Goal: Task Accomplishment & Management: Understand process/instructions

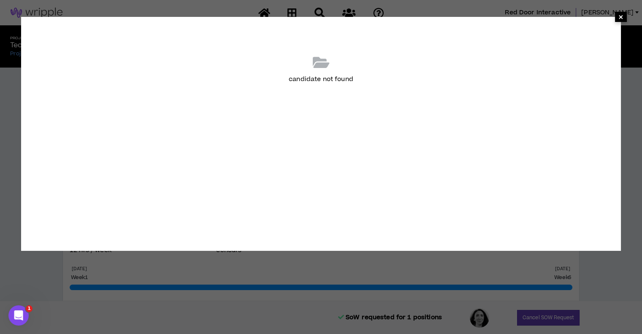
click at [618, 16] on span "×" at bounding box center [620, 17] width 5 height 10
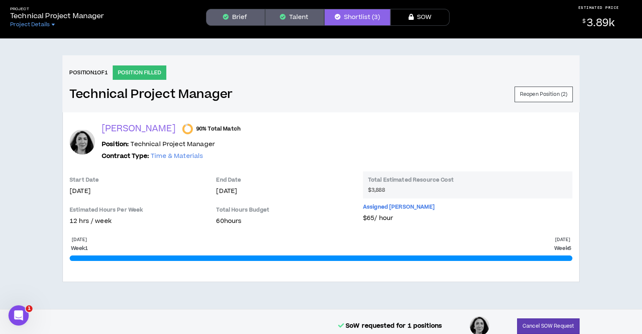
scroll to position [38, 0]
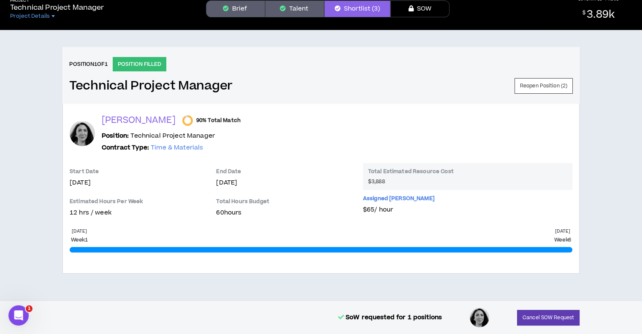
click at [381, 317] on p "SoW requested for 1 positions" at bounding box center [390, 317] width 104 height 9
click at [20, 311] on icon "Open Intercom Messenger" at bounding box center [18, 314] width 14 height 14
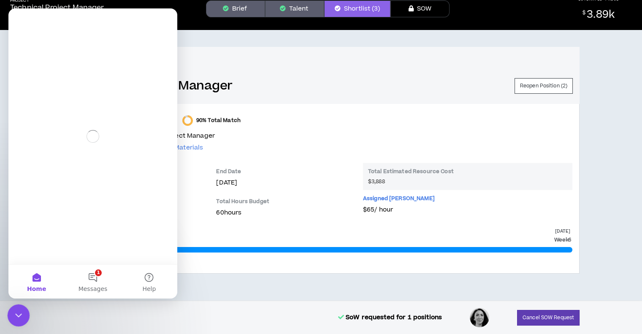
scroll to position [0, 0]
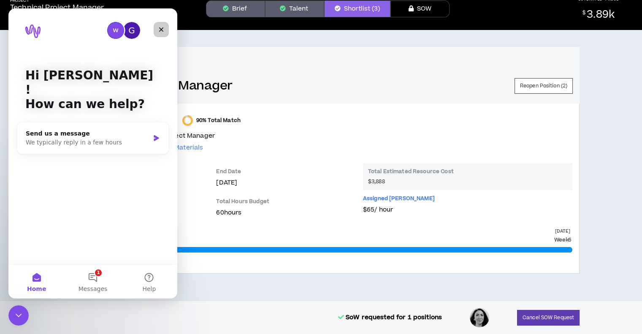
click at [161, 29] on icon "Close" at bounding box center [161, 29] width 5 height 5
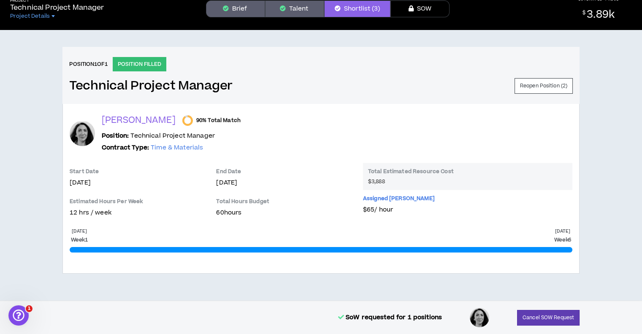
click at [408, 317] on p "SoW requested for 1 positions" at bounding box center [390, 317] width 104 height 9
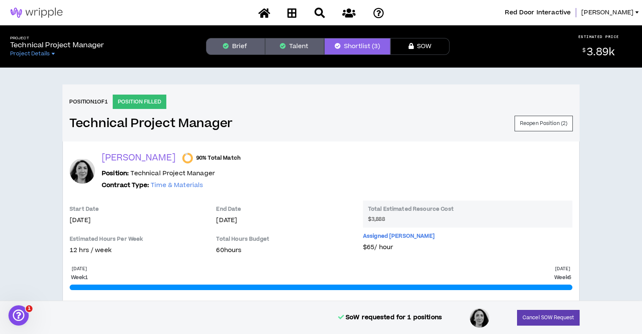
click at [421, 49] on button "SOW" at bounding box center [419, 46] width 59 height 17
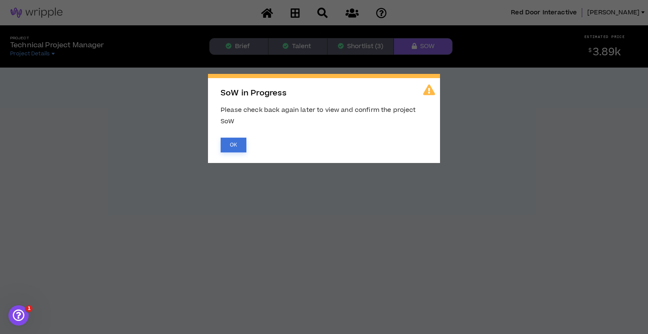
click at [231, 143] on button "OK" at bounding box center [234, 144] width 26 height 15
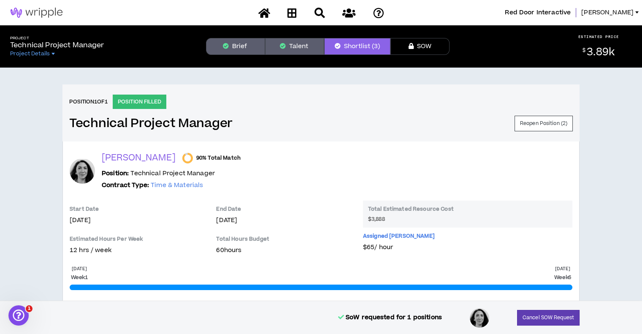
click at [597, 51] on span "3.89k" at bounding box center [600, 52] width 28 height 15
click at [412, 46] on icon "button" at bounding box center [410, 46] width 5 height 6
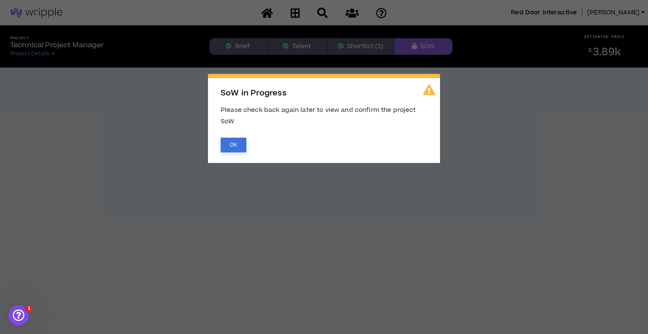
click at [238, 143] on button "OK" at bounding box center [234, 144] width 26 height 15
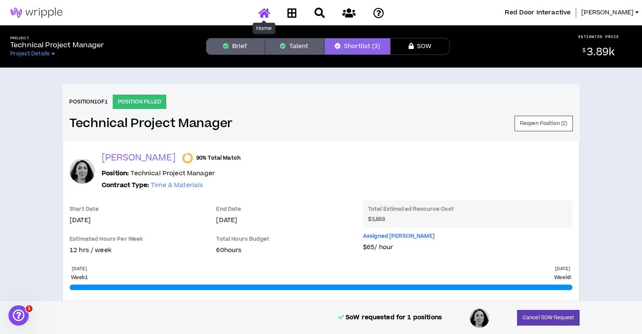
click at [260, 12] on icon at bounding box center [264, 13] width 12 height 11
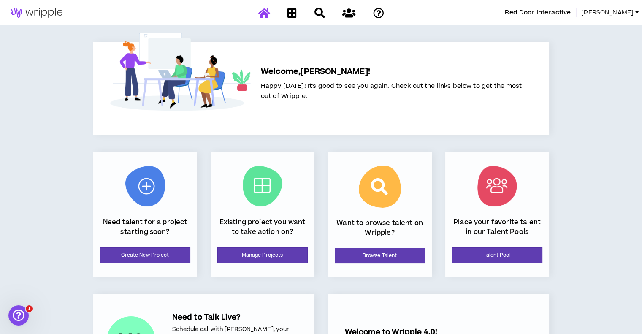
click at [630, 13] on span "[PERSON_NAME]" at bounding box center [607, 12] width 52 height 9
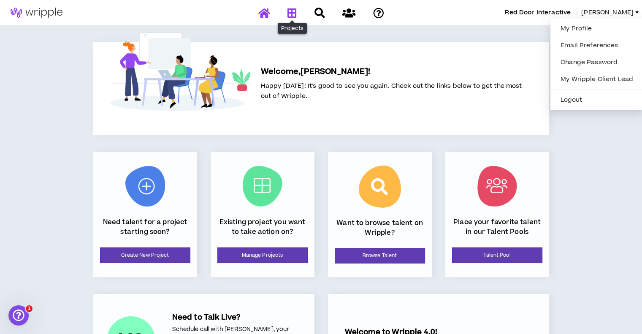
click at [295, 11] on icon at bounding box center [291, 13] width 9 height 11
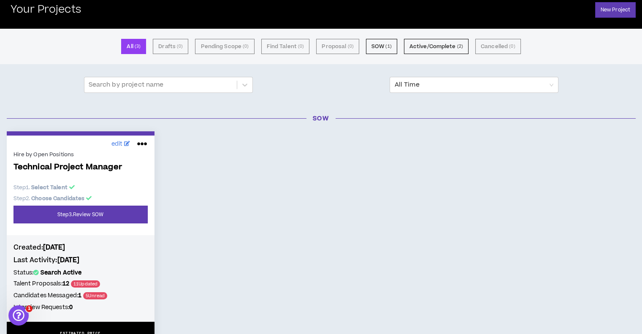
scroll to position [84, 0]
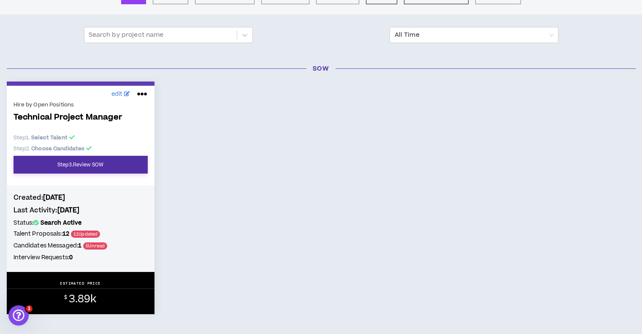
click at [86, 161] on link "Step 3 . Review SOW" at bounding box center [80, 165] width 134 height 18
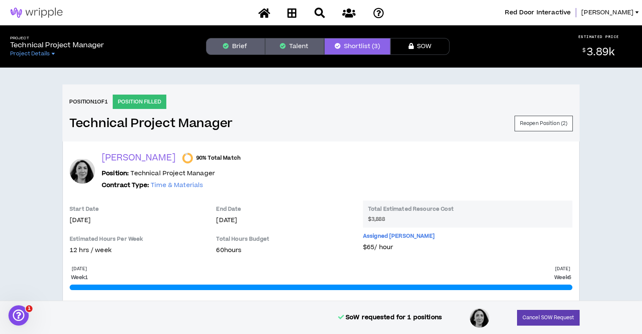
scroll to position [38, 0]
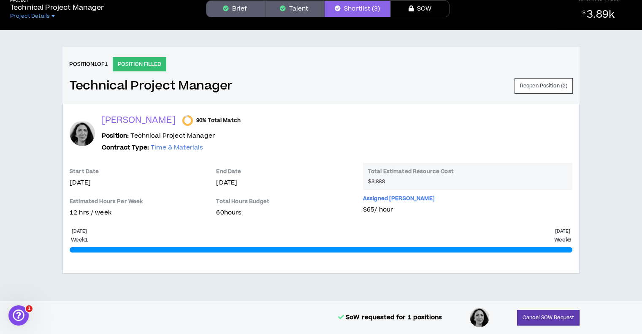
click at [423, 7] on button "SOW" at bounding box center [419, 8] width 59 height 17
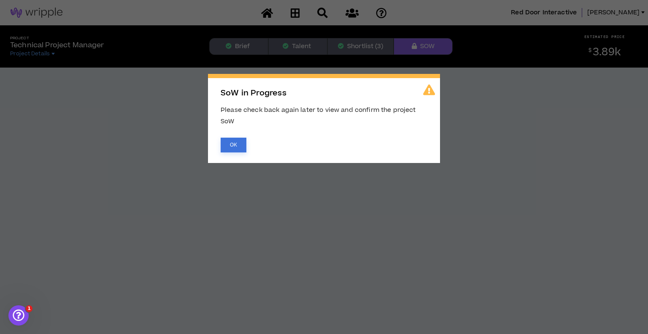
drag, startPoint x: 231, startPoint y: 142, endPoint x: 243, endPoint y: 148, distance: 13.4
click at [231, 143] on button "OK" at bounding box center [234, 144] width 26 height 15
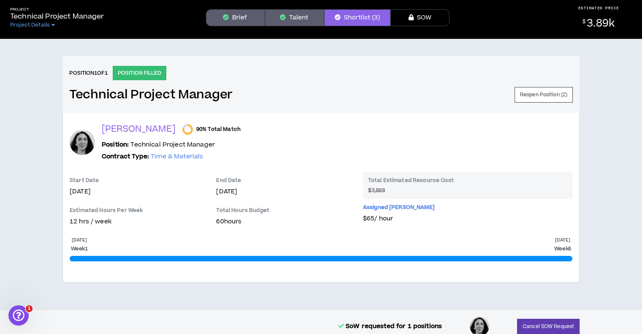
scroll to position [38, 0]
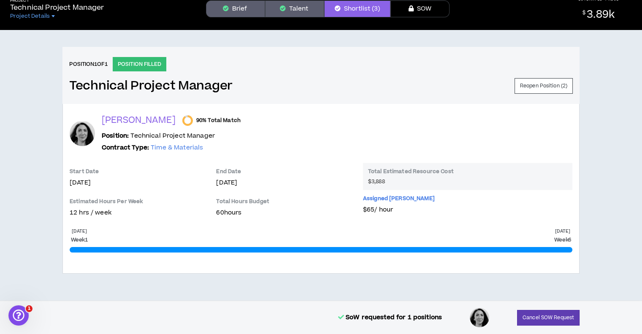
click at [385, 318] on p "SoW requested for 1 positions" at bounding box center [390, 317] width 104 height 9
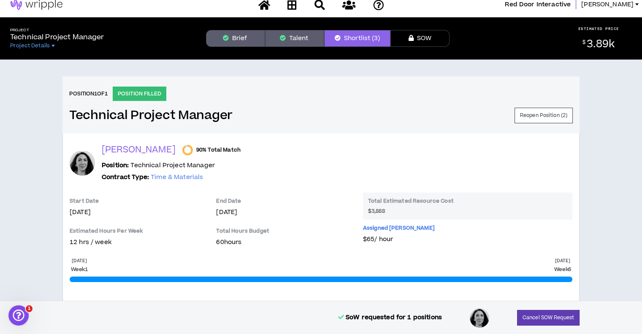
scroll to position [0, 0]
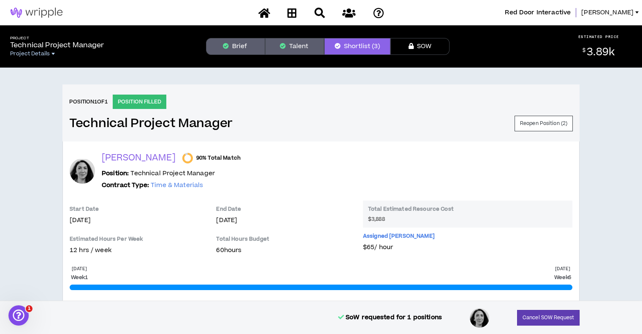
click at [57, 51] on link "Project Details" at bounding box center [57, 53] width 94 height 7
click at [12, 156] on div "Position 1 of 1 POSITION FILLED Technical Project Manager Reopen Position ( 2 )…" at bounding box center [321, 202] width 642 height 270
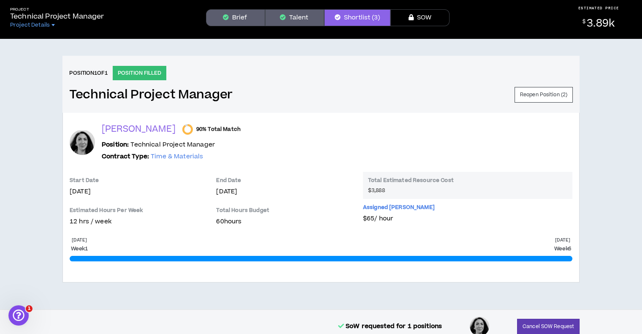
scroll to position [38, 0]
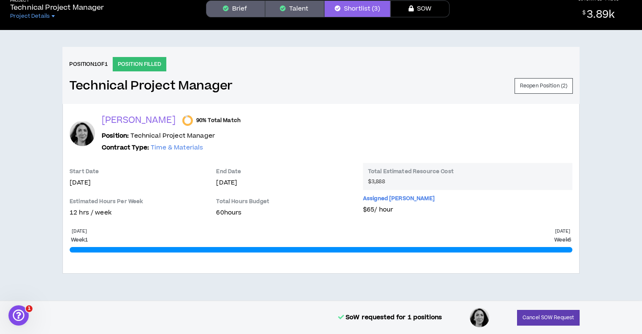
click at [424, 10] on button "SOW" at bounding box center [419, 8] width 59 height 17
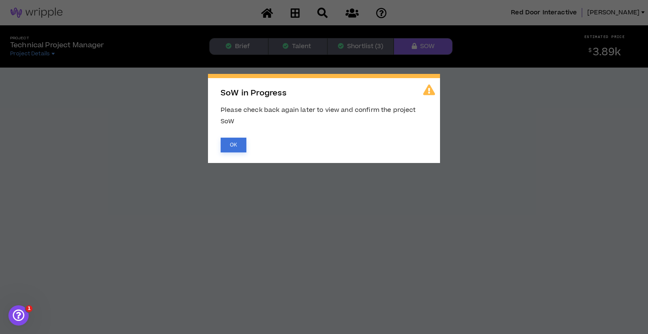
click at [229, 148] on button "OK" at bounding box center [234, 144] width 26 height 15
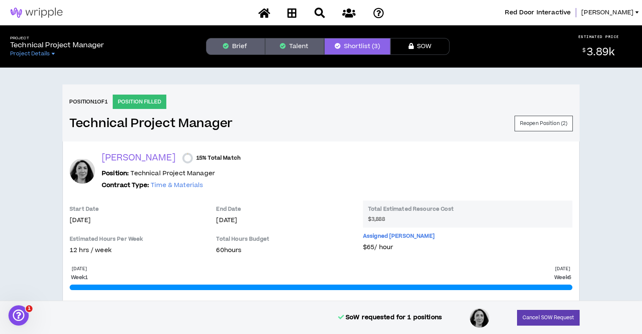
click at [605, 48] on span "3.89k" at bounding box center [600, 52] width 28 height 15
click at [14, 310] on icon "Open Intercom Messenger" at bounding box center [18, 314] width 14 height 14
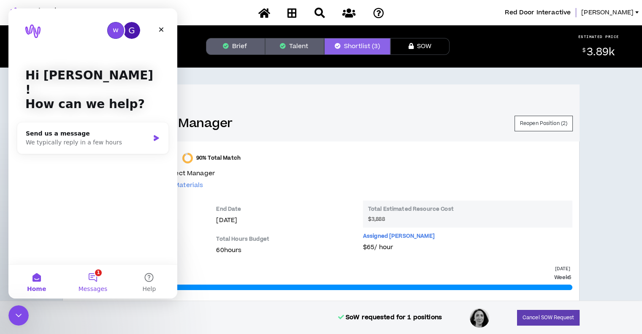
click at [89, 283] on button "1 Messages" at bounding box center [93, 281] width 56 height 34
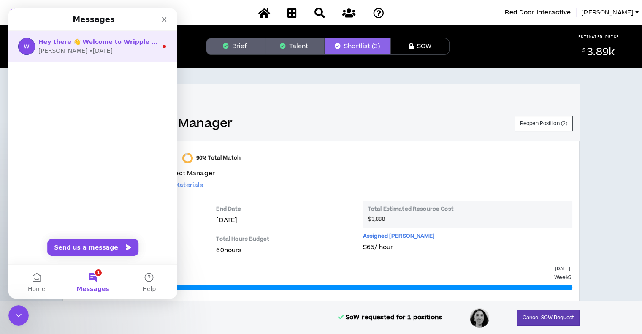
click at [96, 51] on div "[PERSON_NAME] • [DATE]" at bounding box center [97, 50] width 119 height 9
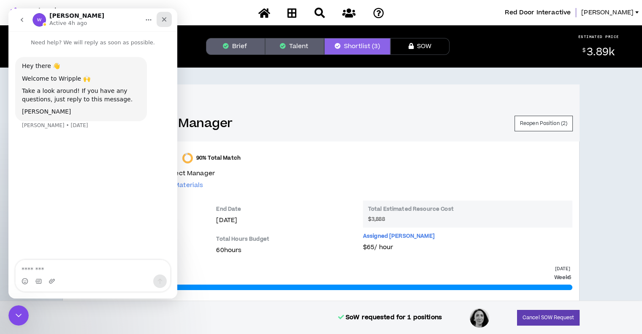
click at [167, 19] on icon "Close" at bounding box center [164, 19] width 7 height 7
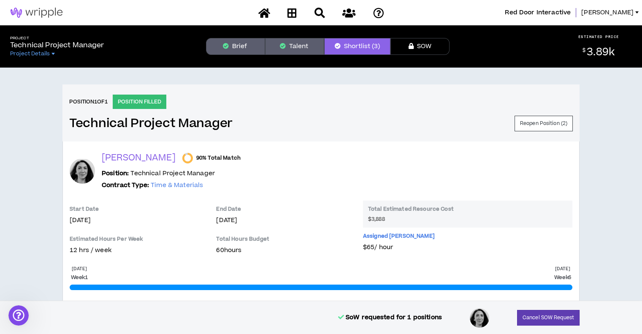
click at [37, 184] on div "Position 1 of 1 POSITION FILLED Technical Project Manager Reopen Position ( 2 )…" at bounding box center [321, 202] width 642 height 270
